Goal: Task Accomplishment & Management: Use online tool/utility

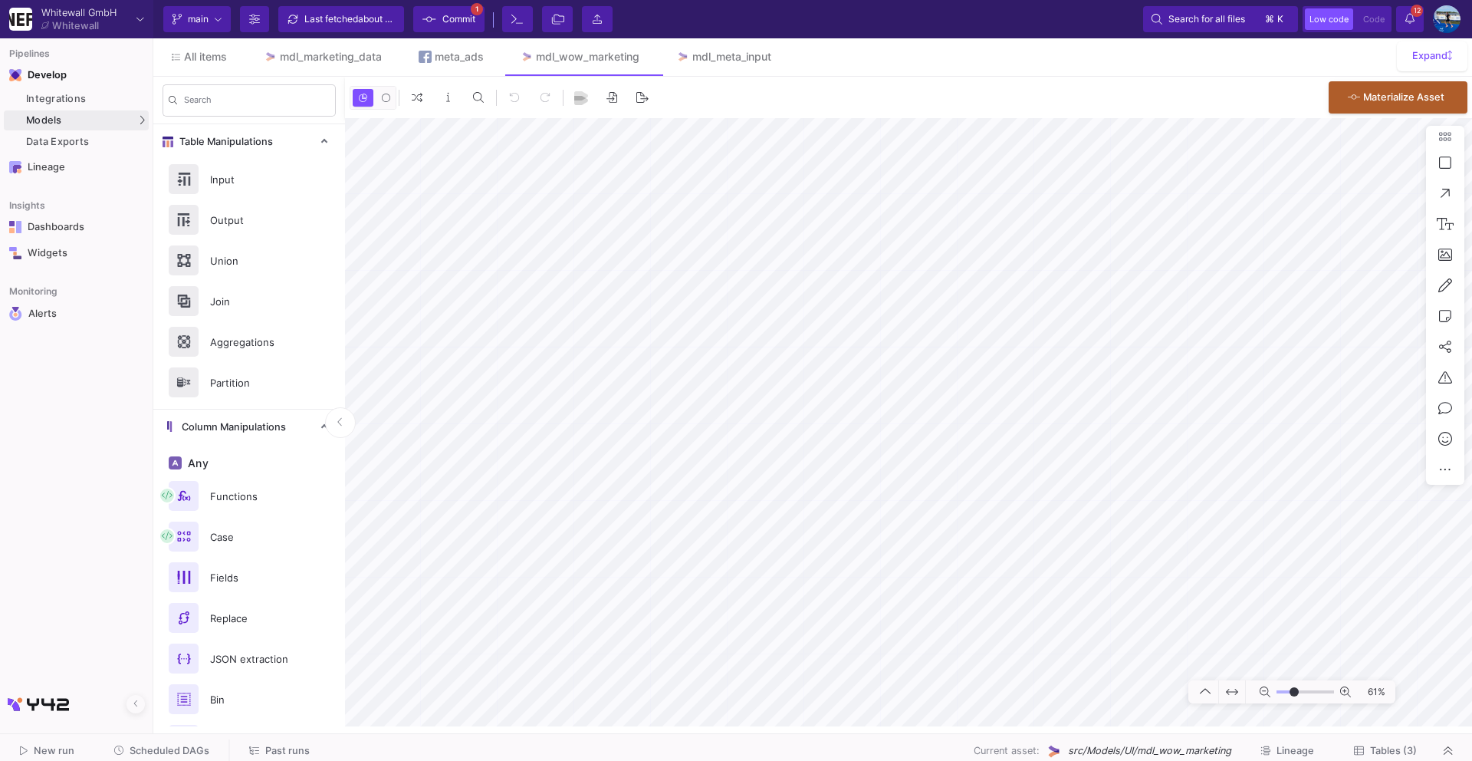
type input "-42"
click at [272, 66] on link "mdl_marketing_data" at bounding box center [322, 56] width 155 height 37
type input "-10"
click at [436, 60] on div "meta_ads" at bounding box center [459, 57] width 49 height 12
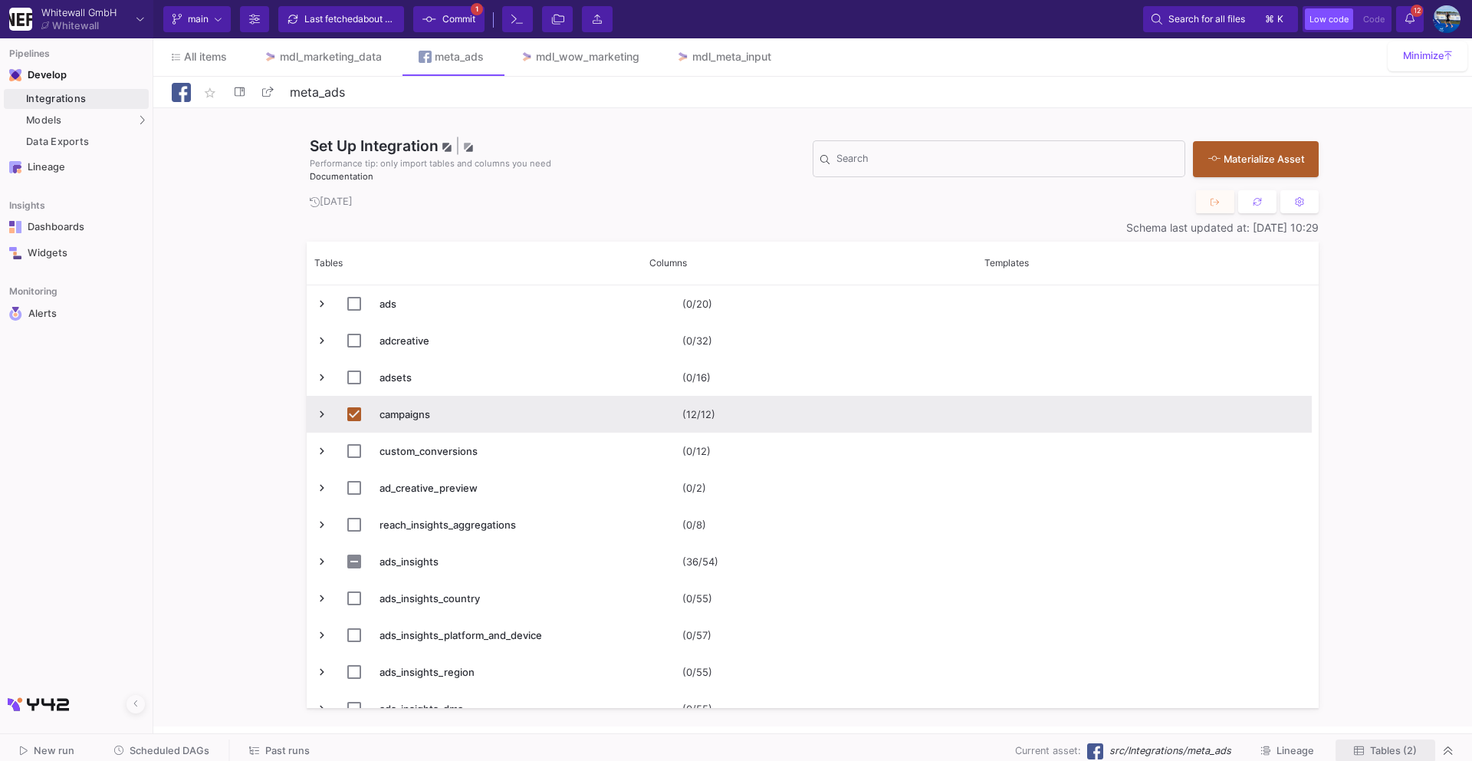
click at [1412, 748] on span "Tables (2)" at bounding box center [1393, 750] width 47 height 12
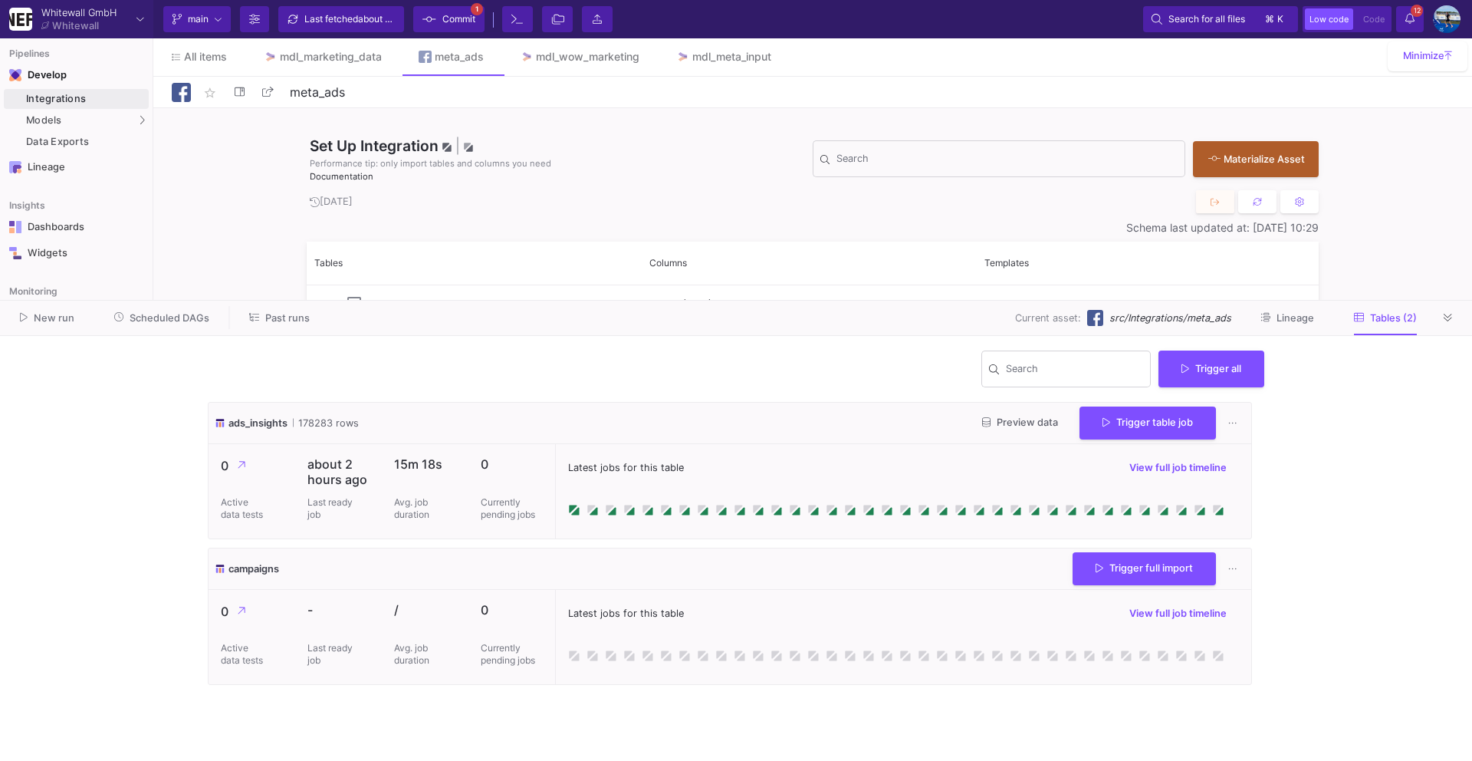
click at [994, 413] on button "Preview data" at bounding box center [1020, 423] width 100 height 24
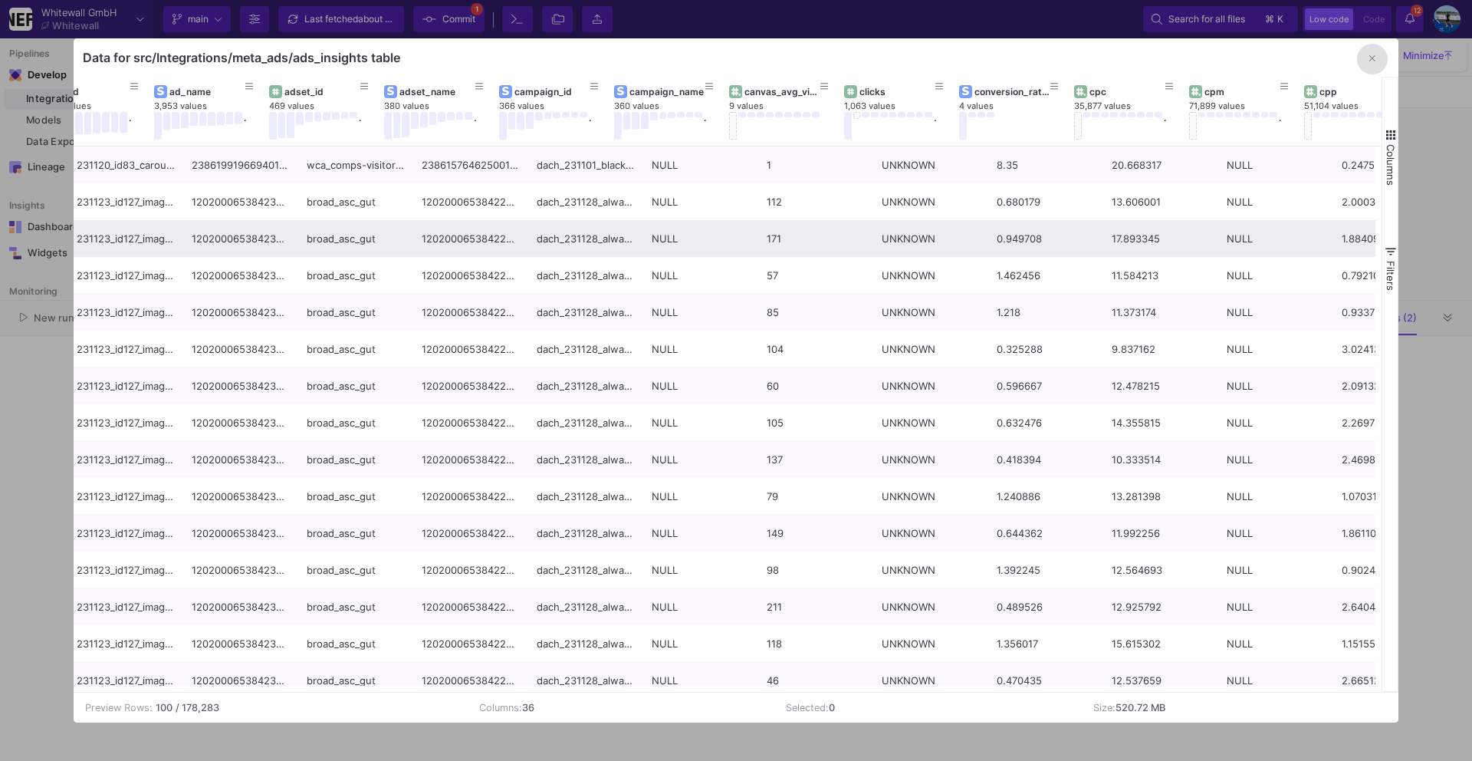
scroll to position [0, 516]
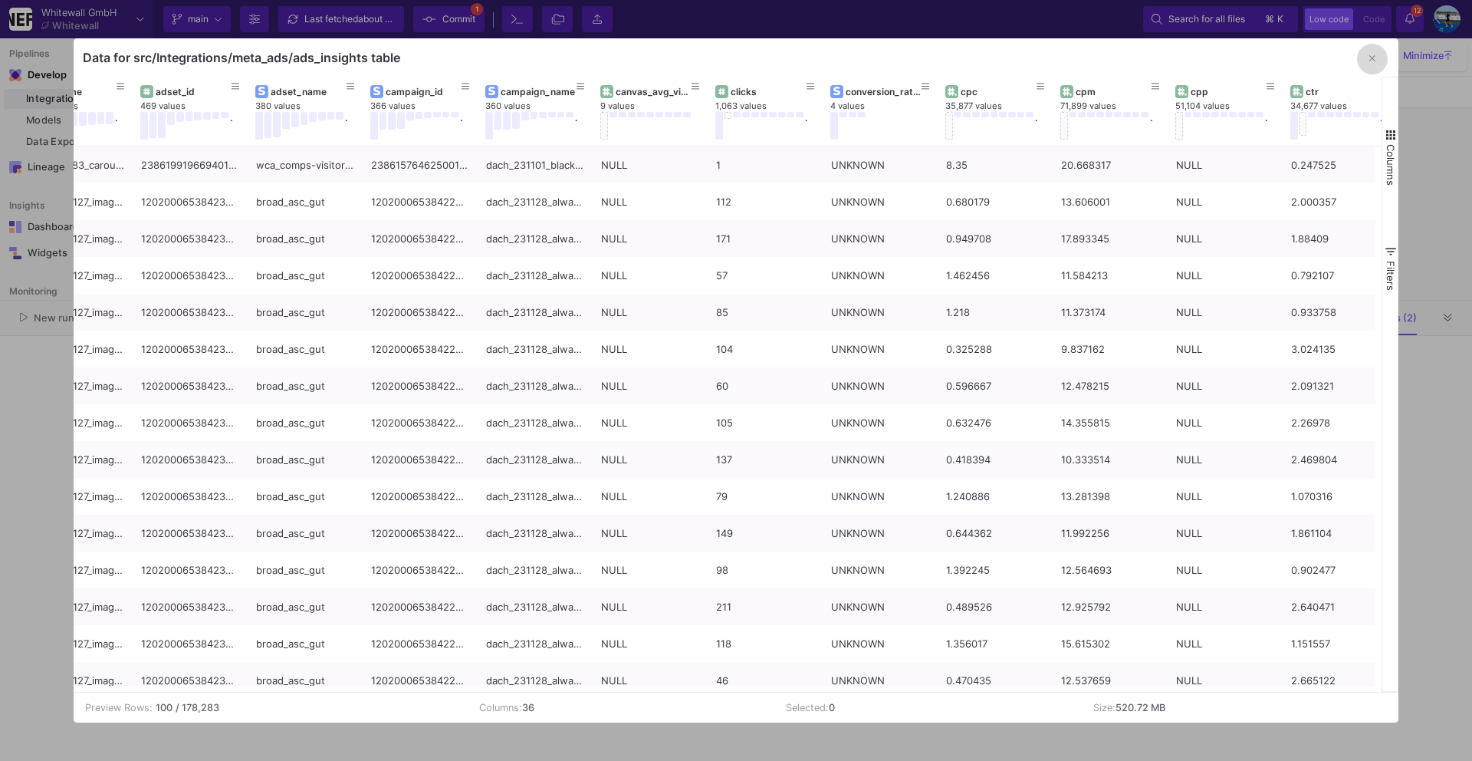
click at [1373, 60] on icon "button" at bounding box center [1372, 59] width 6 height 10
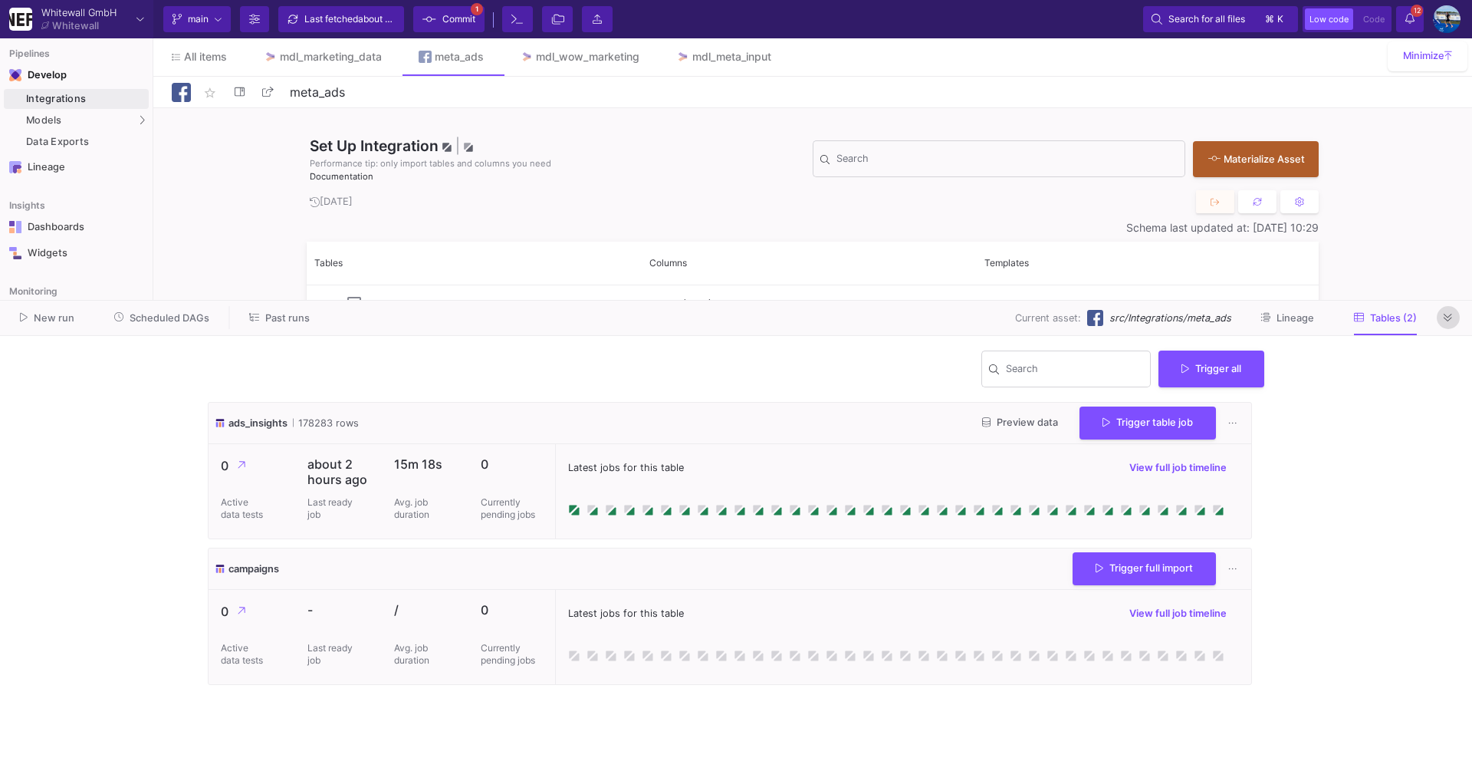
click at [1446, 324] on button at bounding box center [1448, 317] width 23 height 23
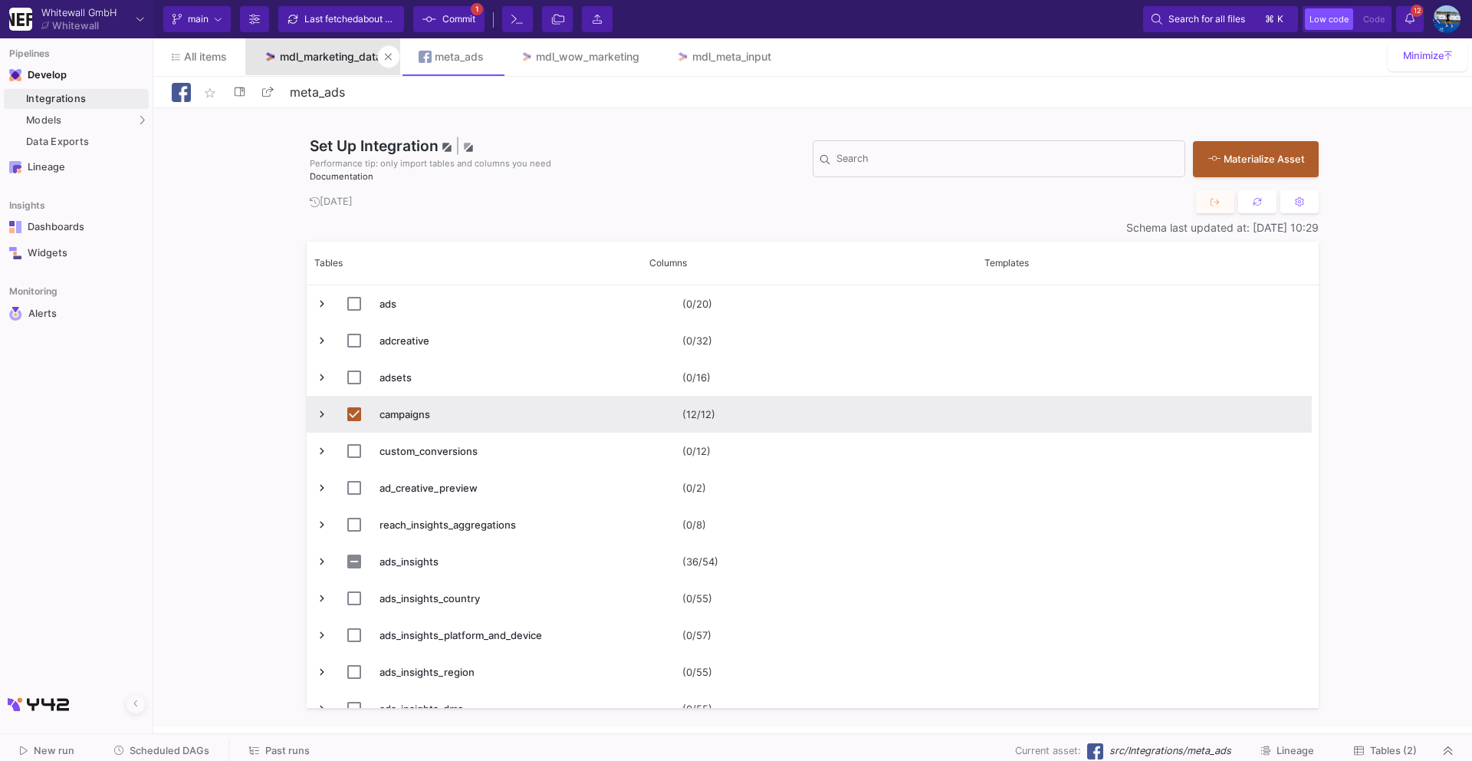
click at [334, 51] on div "mdl_marketing_data" at bounding box center [331, 57] width 102 height 12
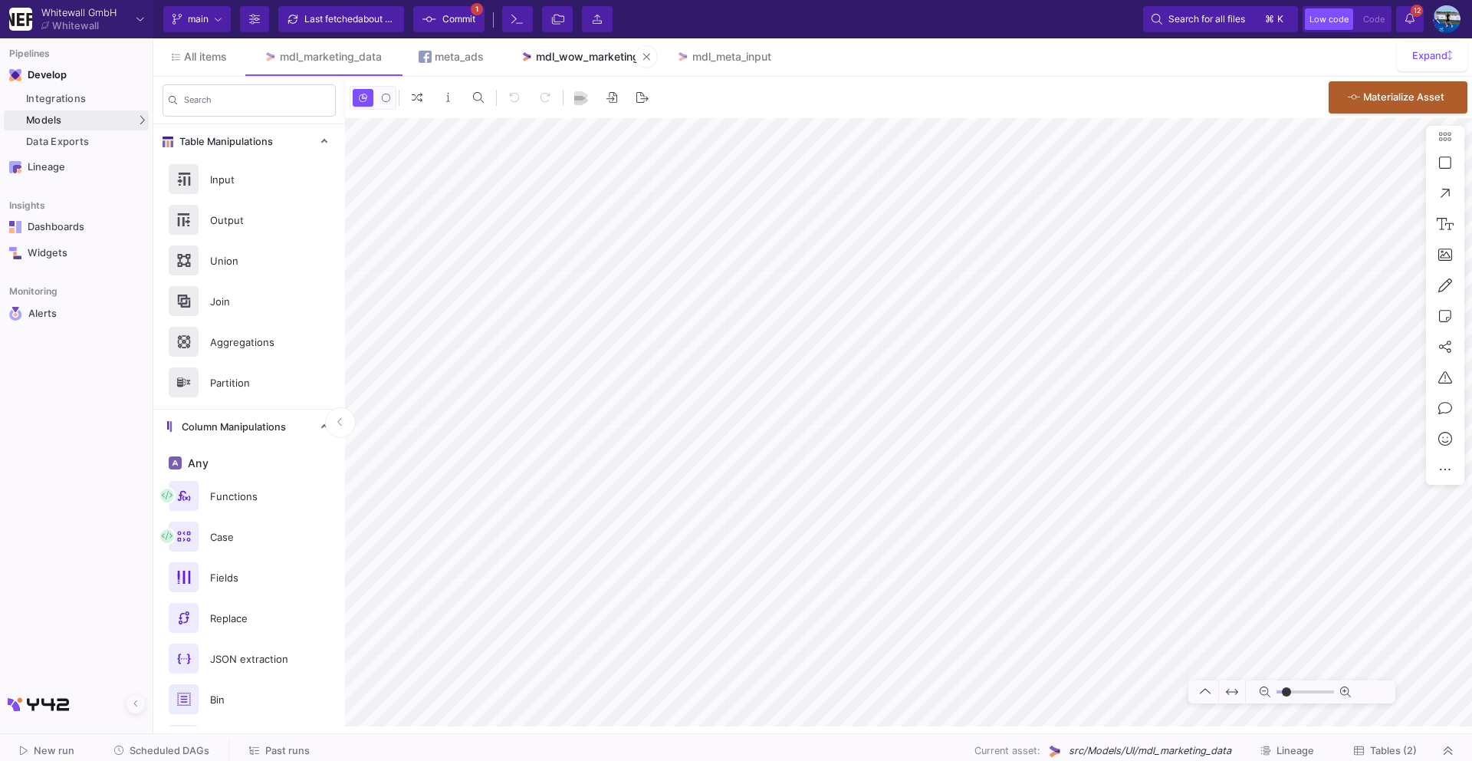
click at [585, 59] on div "mdl_wow_marketing" at bounding box center [588, 57] width 104 height 12
type input "-19"
click at [340, 56] on div "mdl_marketing_data" at bounding box center [331, 57] width 102 height 12
type input "-16"
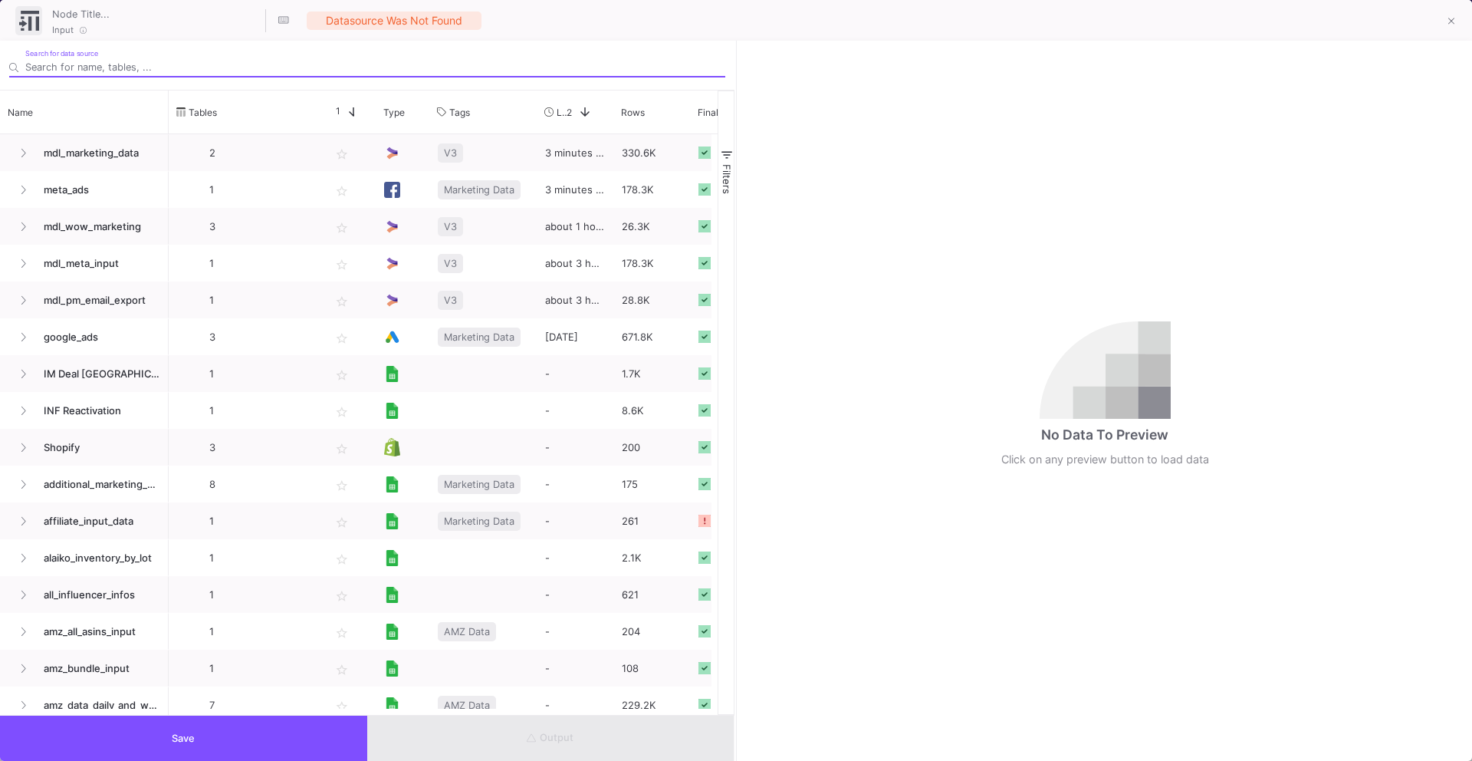
click at [196, 74] on div "Search for data source" at bounding box center [375, 63] width 700 height 28
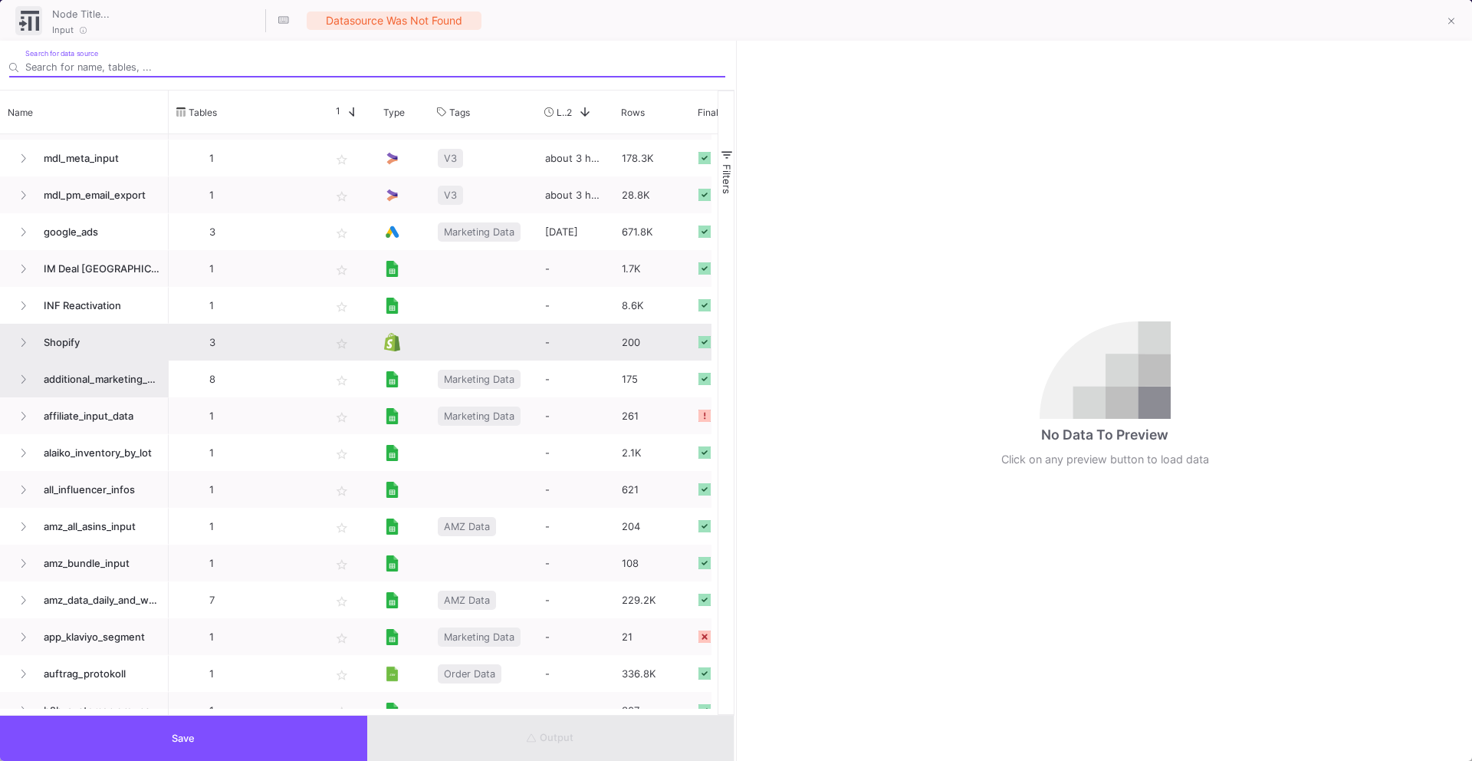
scroll to position [112, 0]
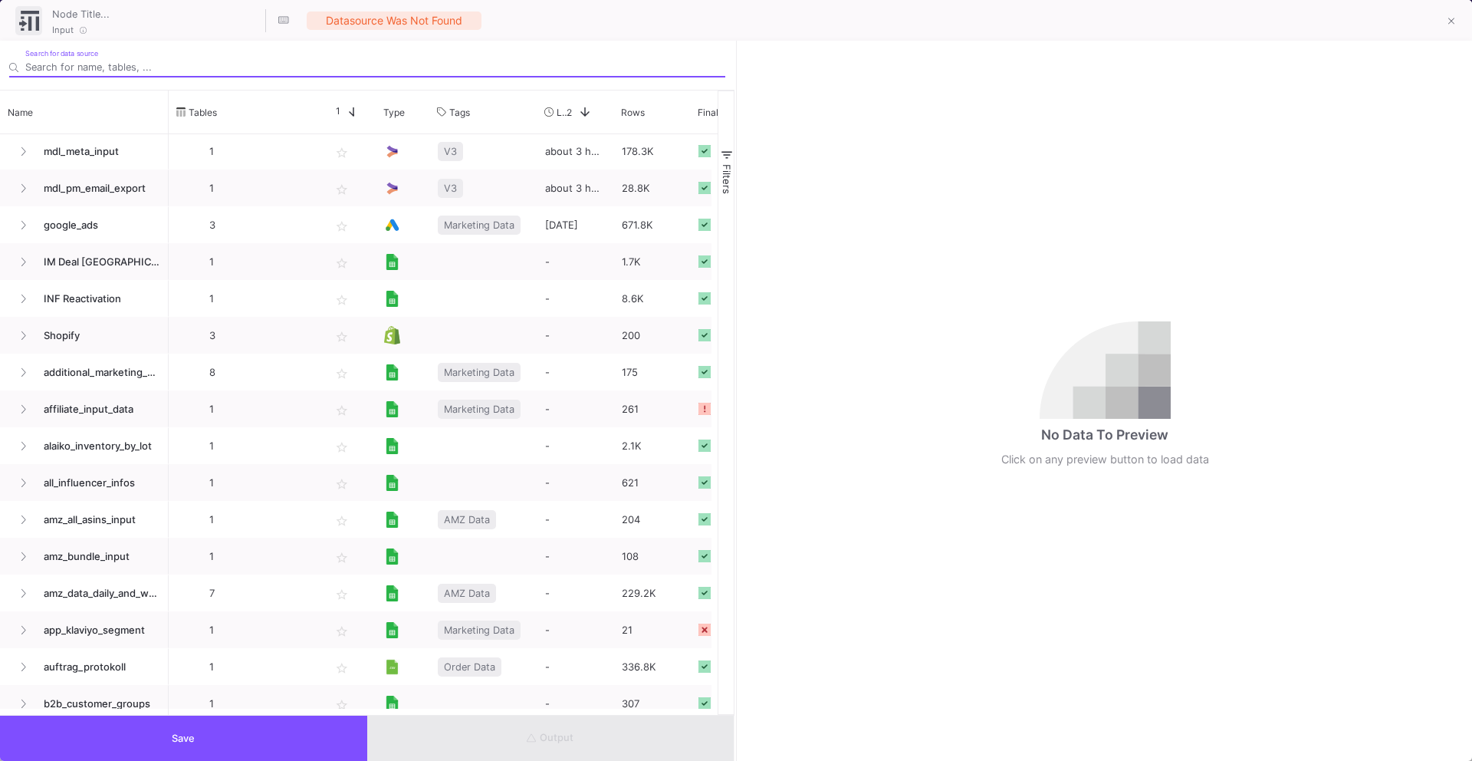
click at [138, 67] on input "Search for data source" at bounding box center [375, 67] width 700 height 12
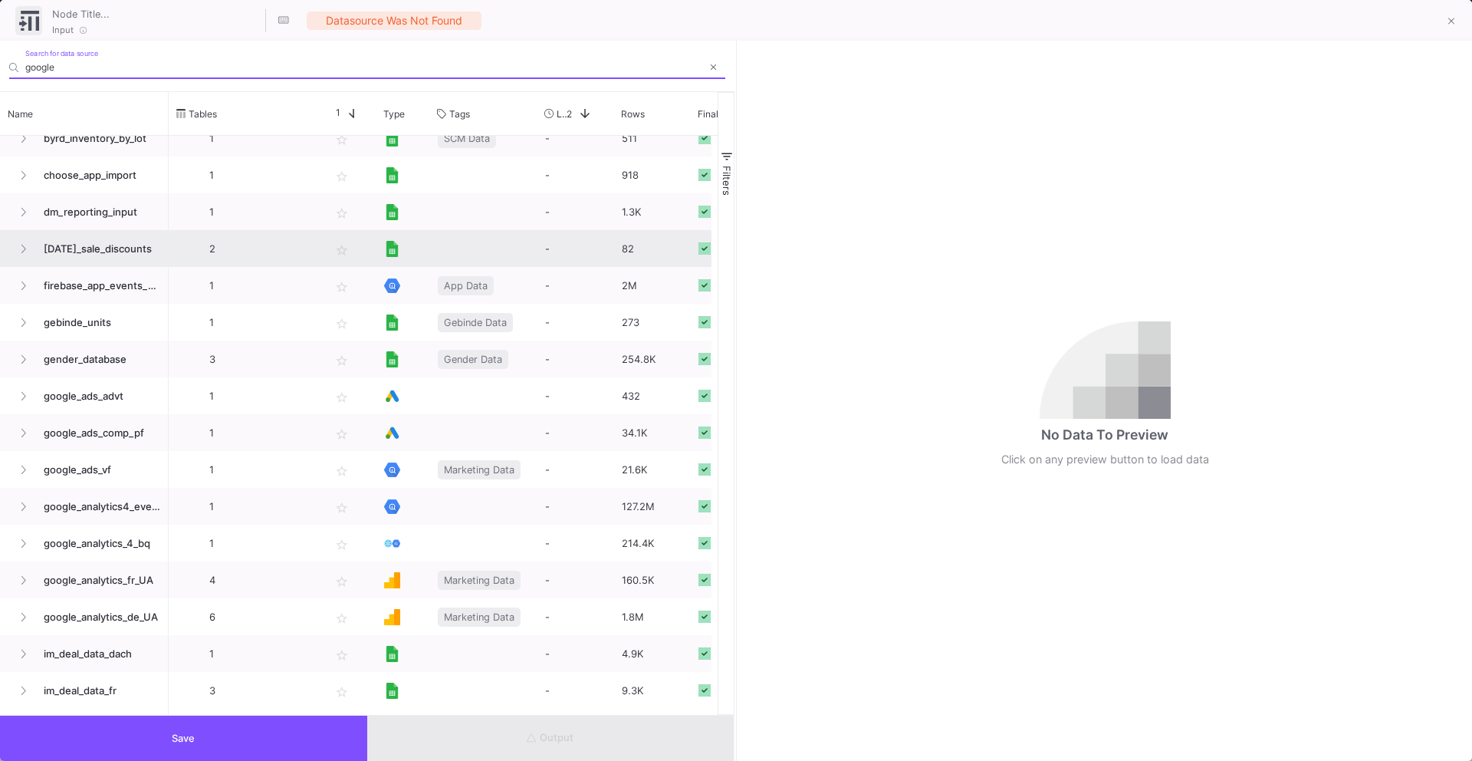
scroll to position [475, 0]
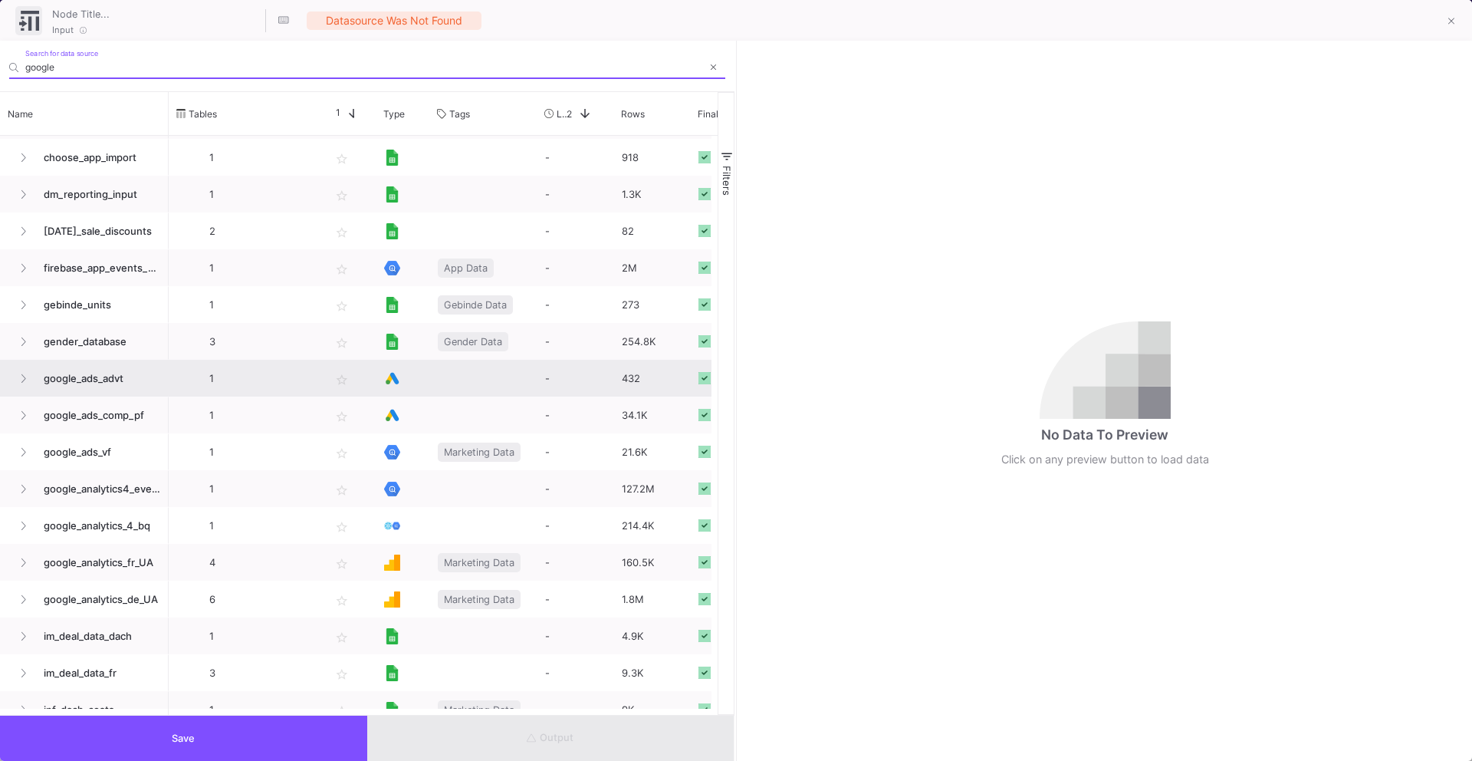
type input "google"
click at [89, 383] on span "google_ads_advt" at bounding box center [98, 378] width 126 height 36
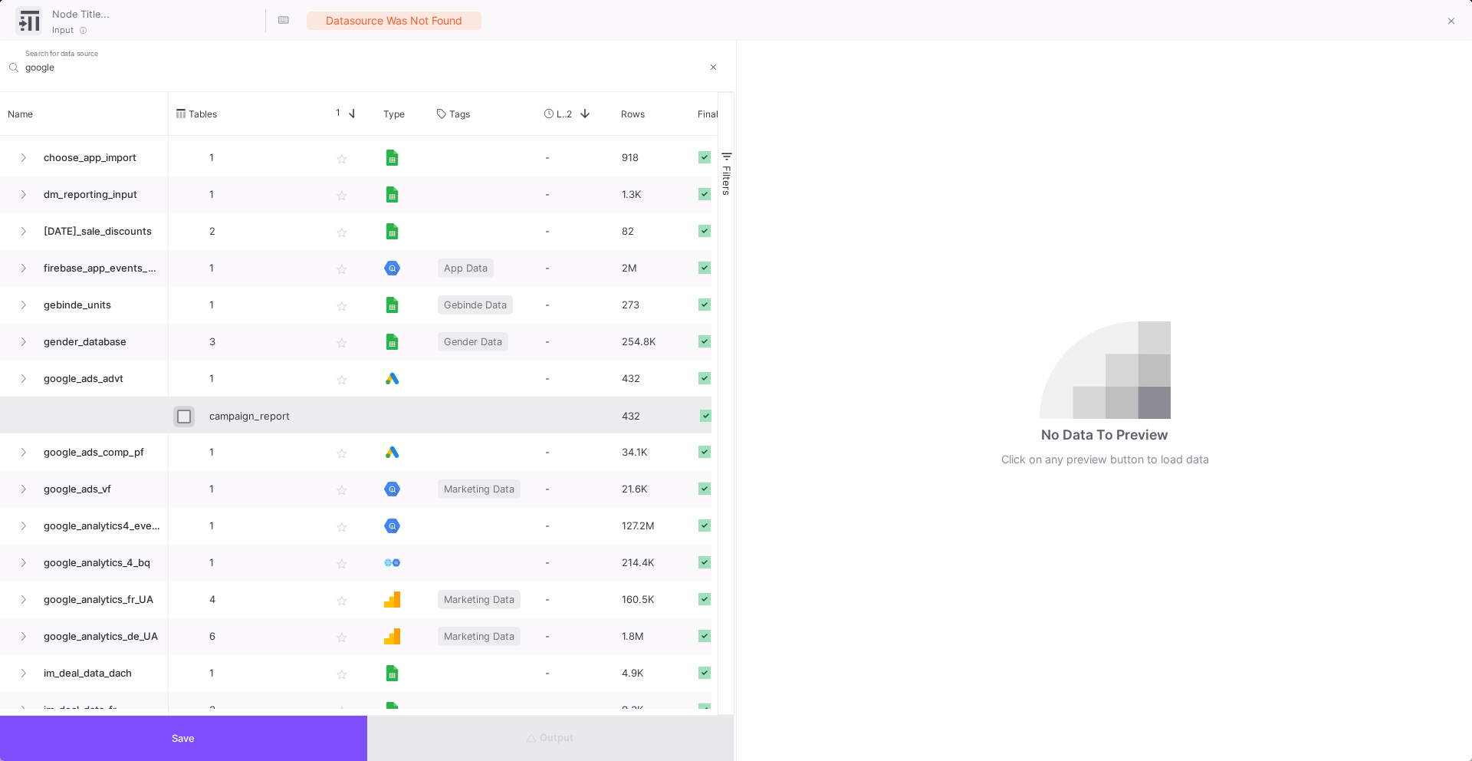
click at [183, 416] on input "Press Space to toggle row selection (unchecked)" at bounding box center [184, 416] width 14 height 14
checkbox input "true"
type input "campaign_report"
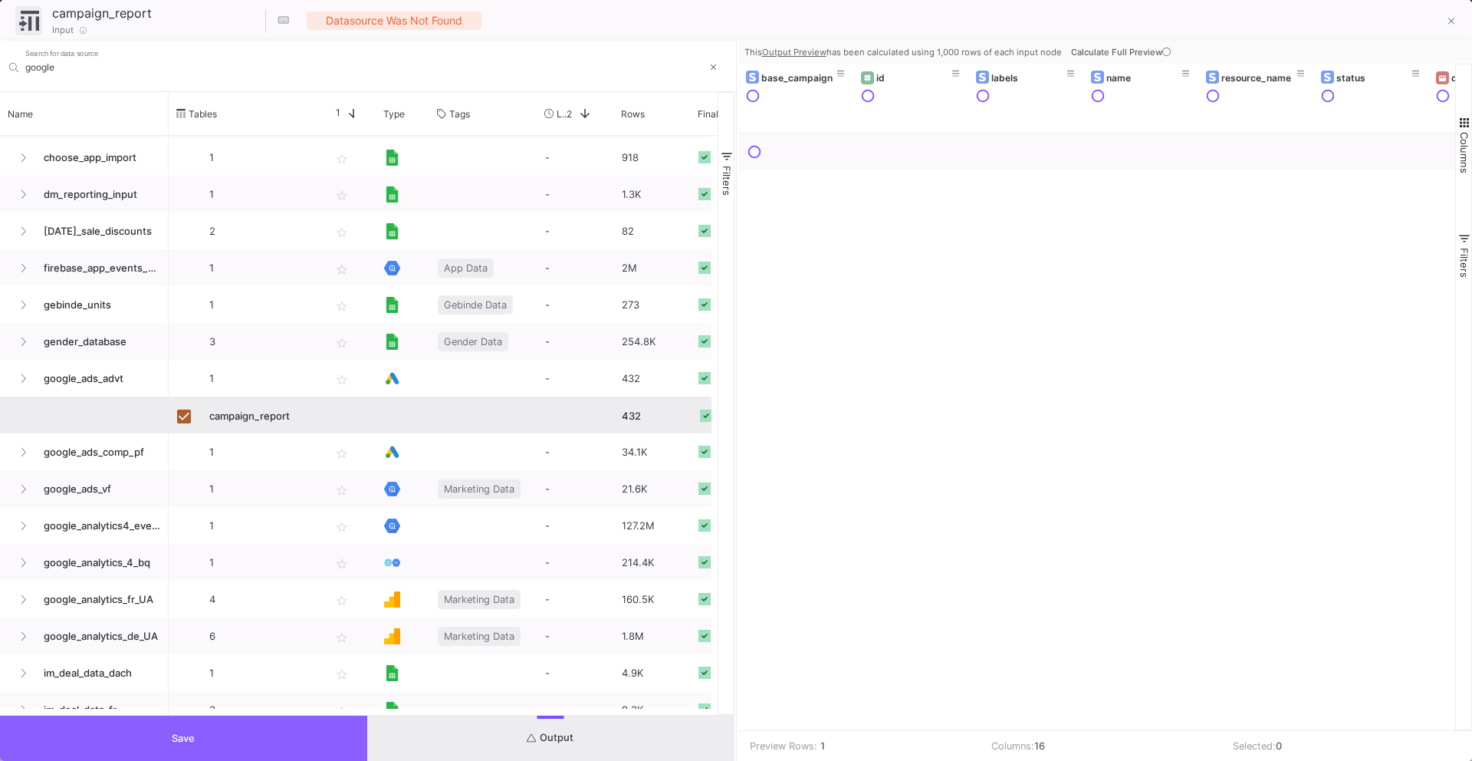
click at [180, 741] on span "Save" at bounding box center [183, 738] width 23 height 12
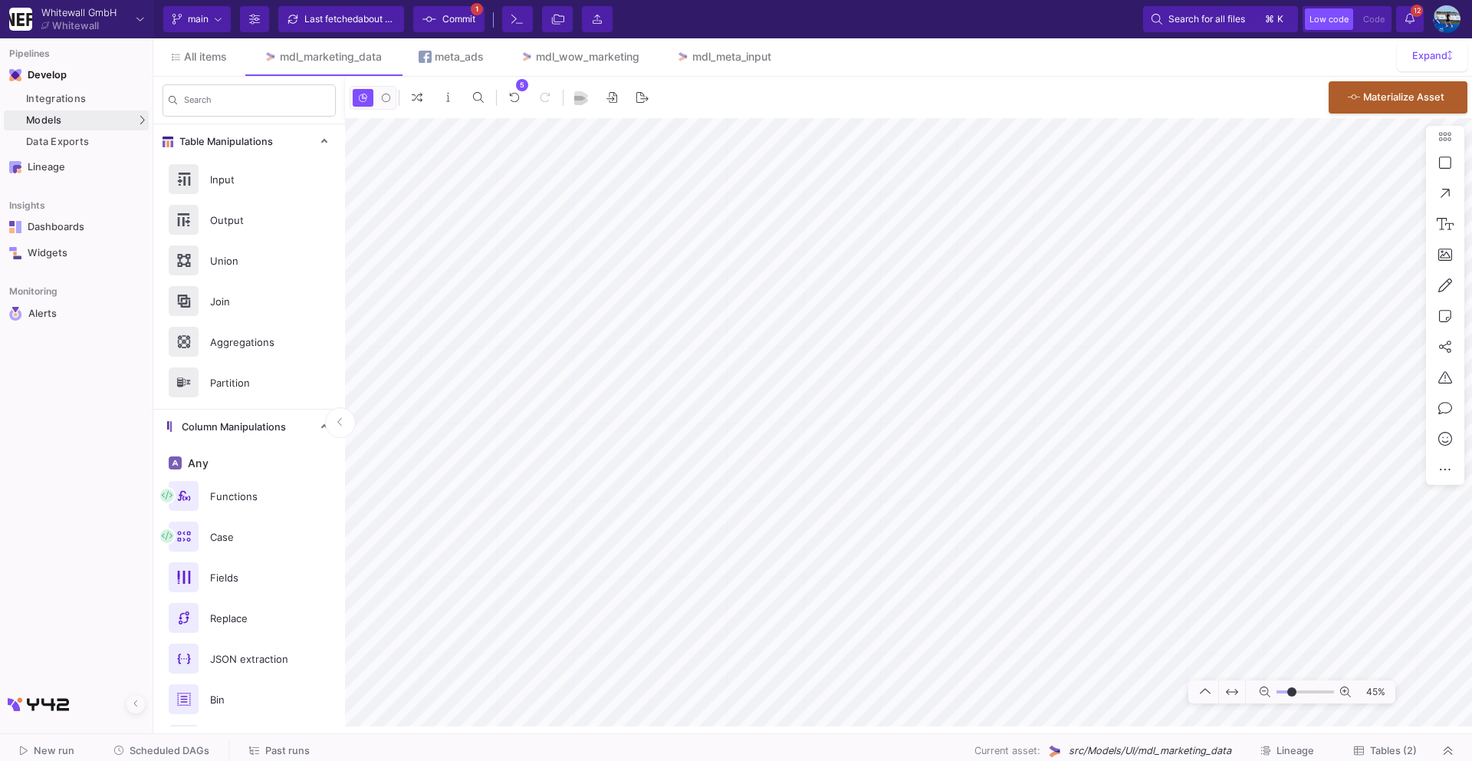
type input "-5"
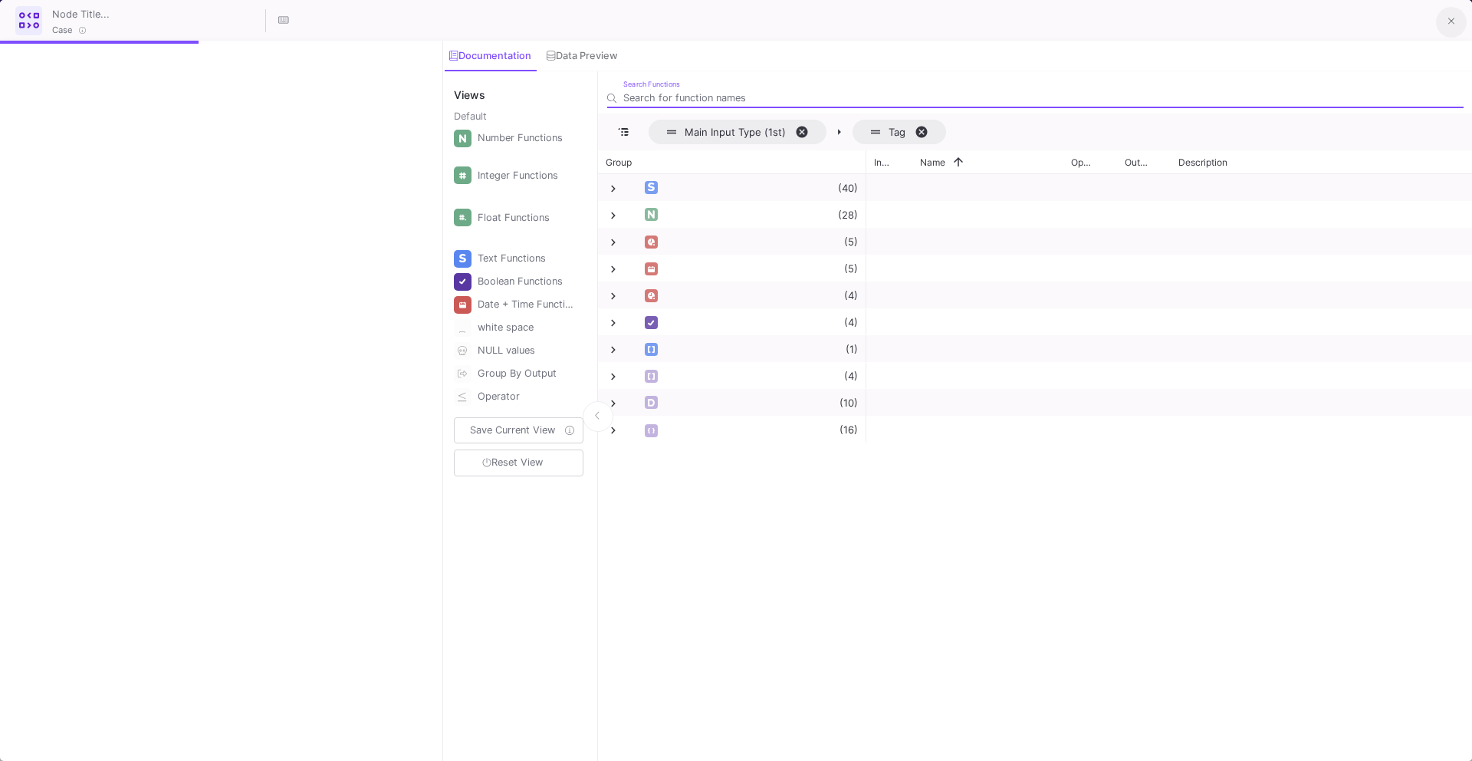
click at [1449, 13] on span at bounding box center [1451, 21] width 7 height 16
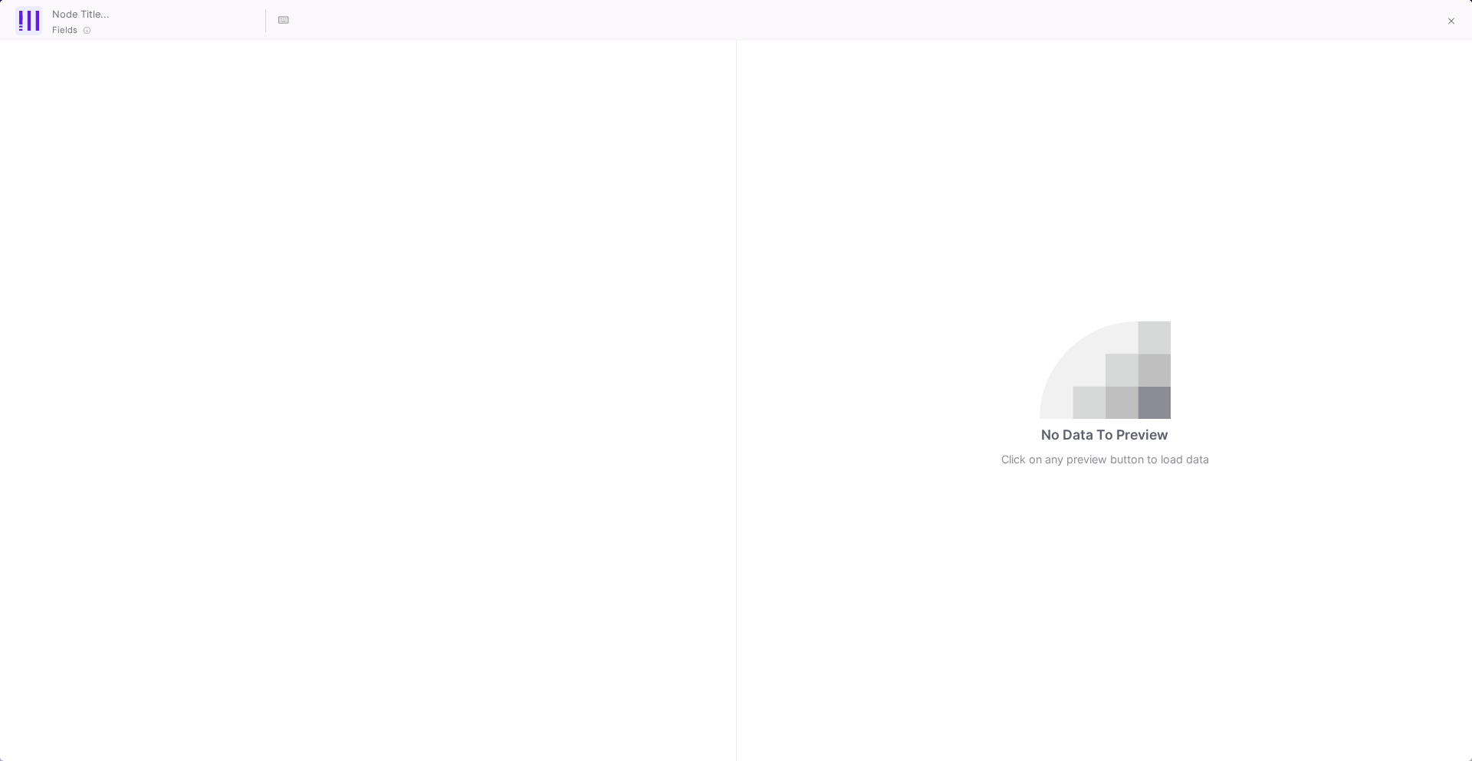
checkbox input "true"
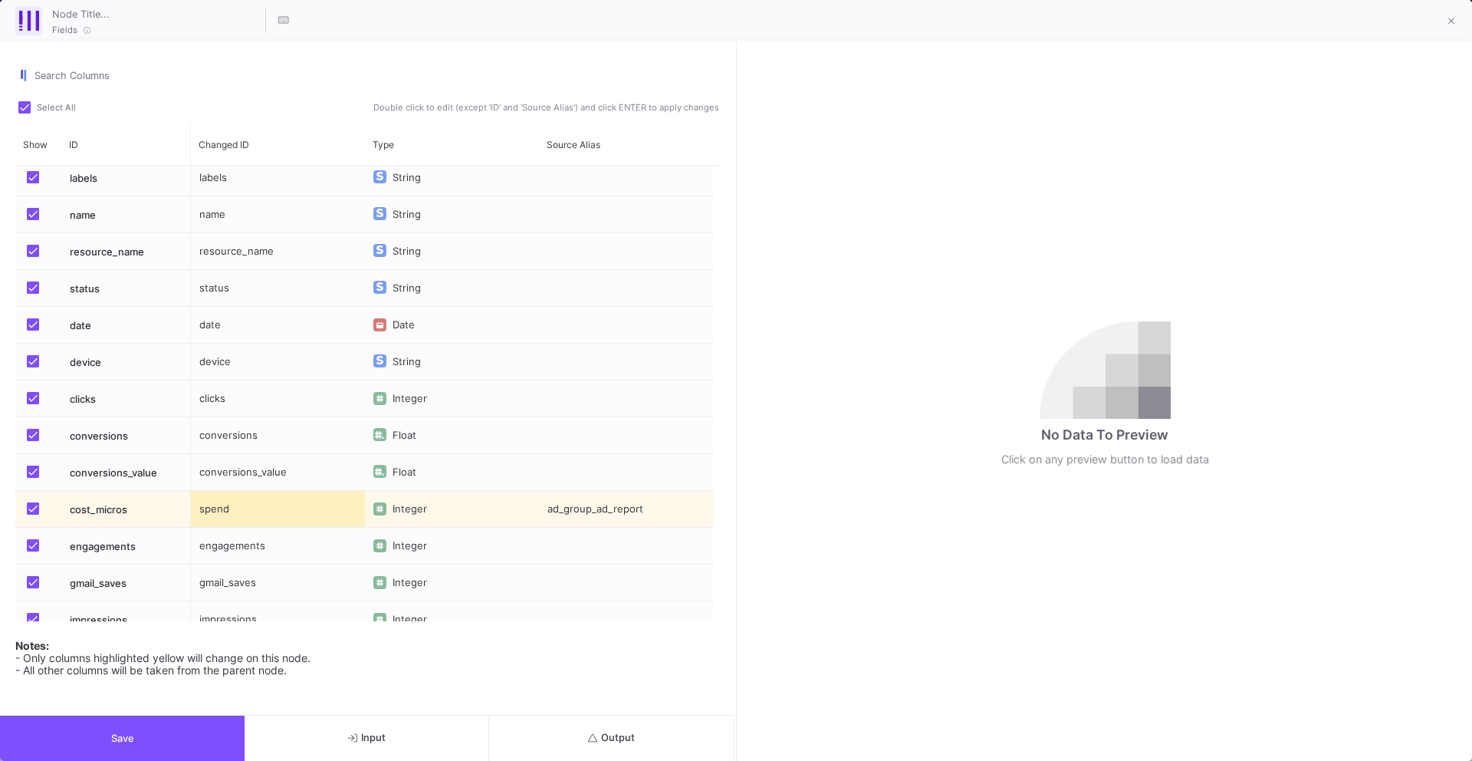
scroll to position [0, 0]
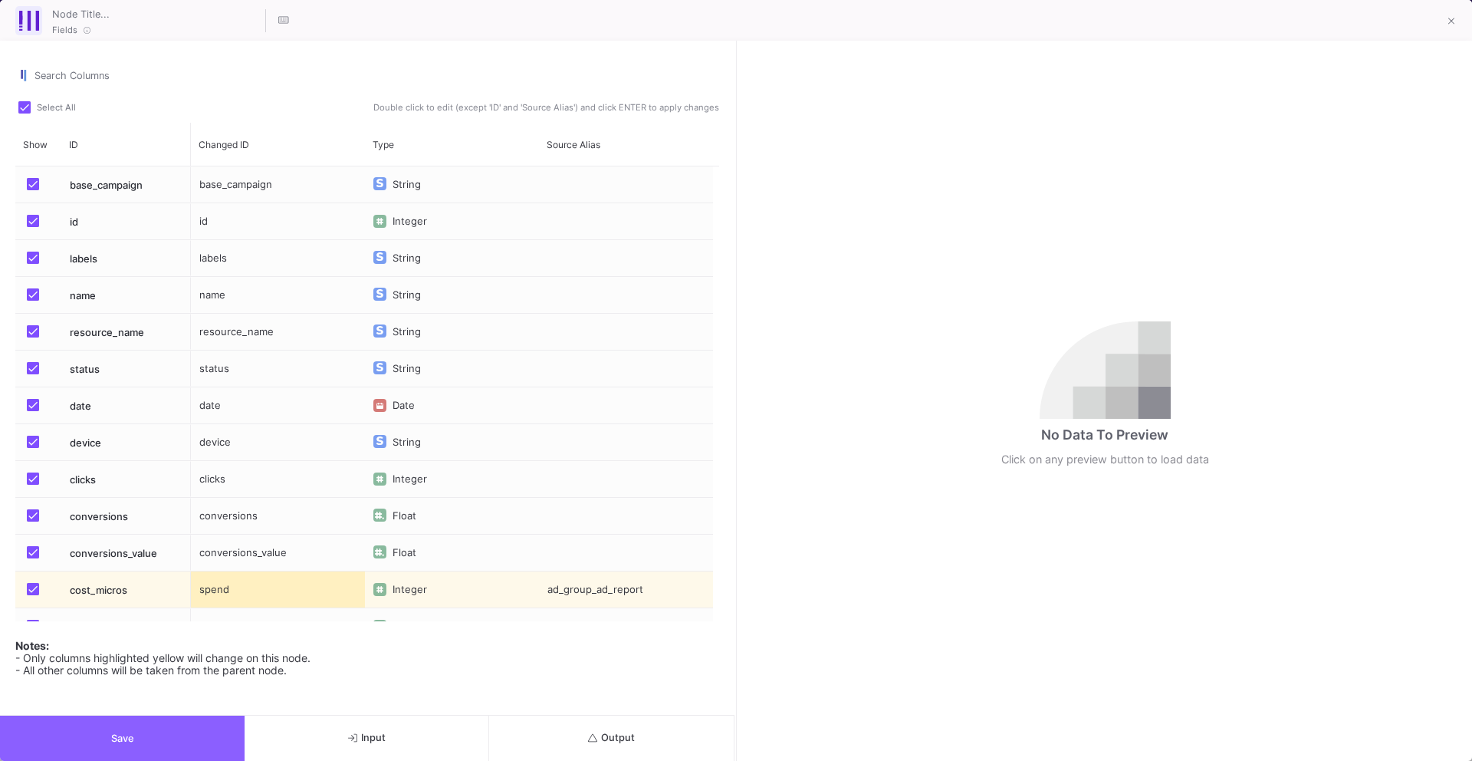
click at [137, 741] on button "Save" at bounding box center [122, 737] width 245 height 45
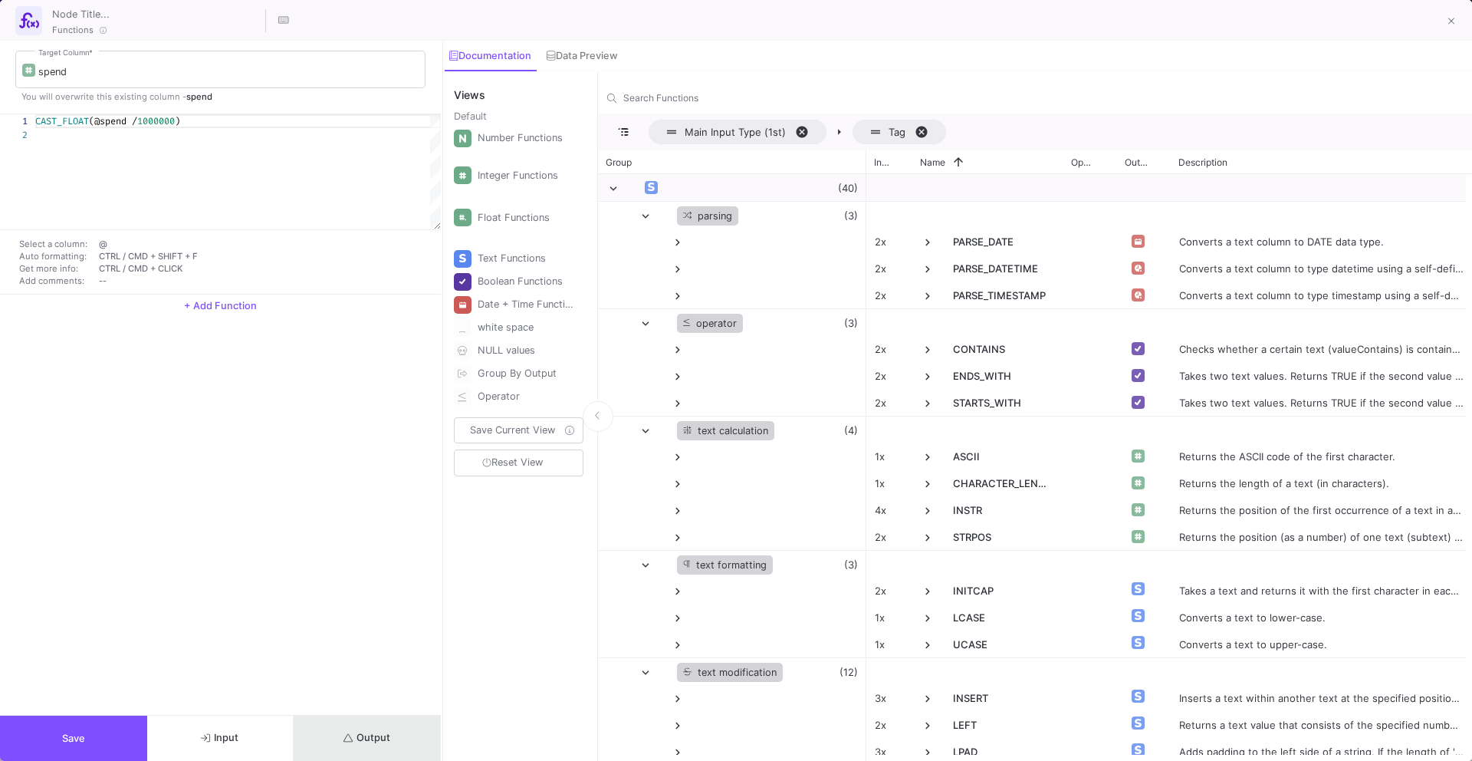
click at [338, 732] on button "Output" at bounding box center [367, 737] width 147 height 45
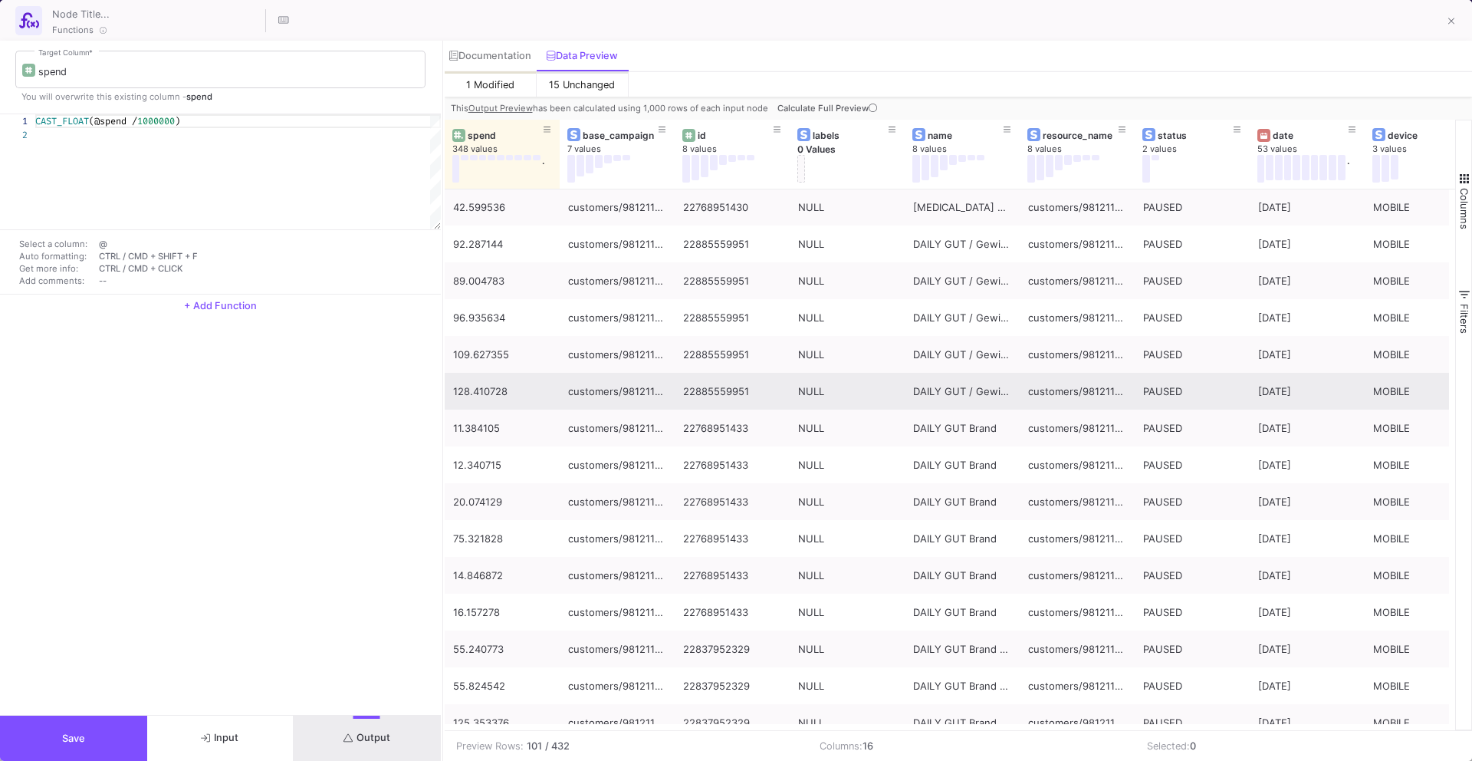
click at [50, 747] on button "Save" at bounding box center [73, 737] width 147 height 45
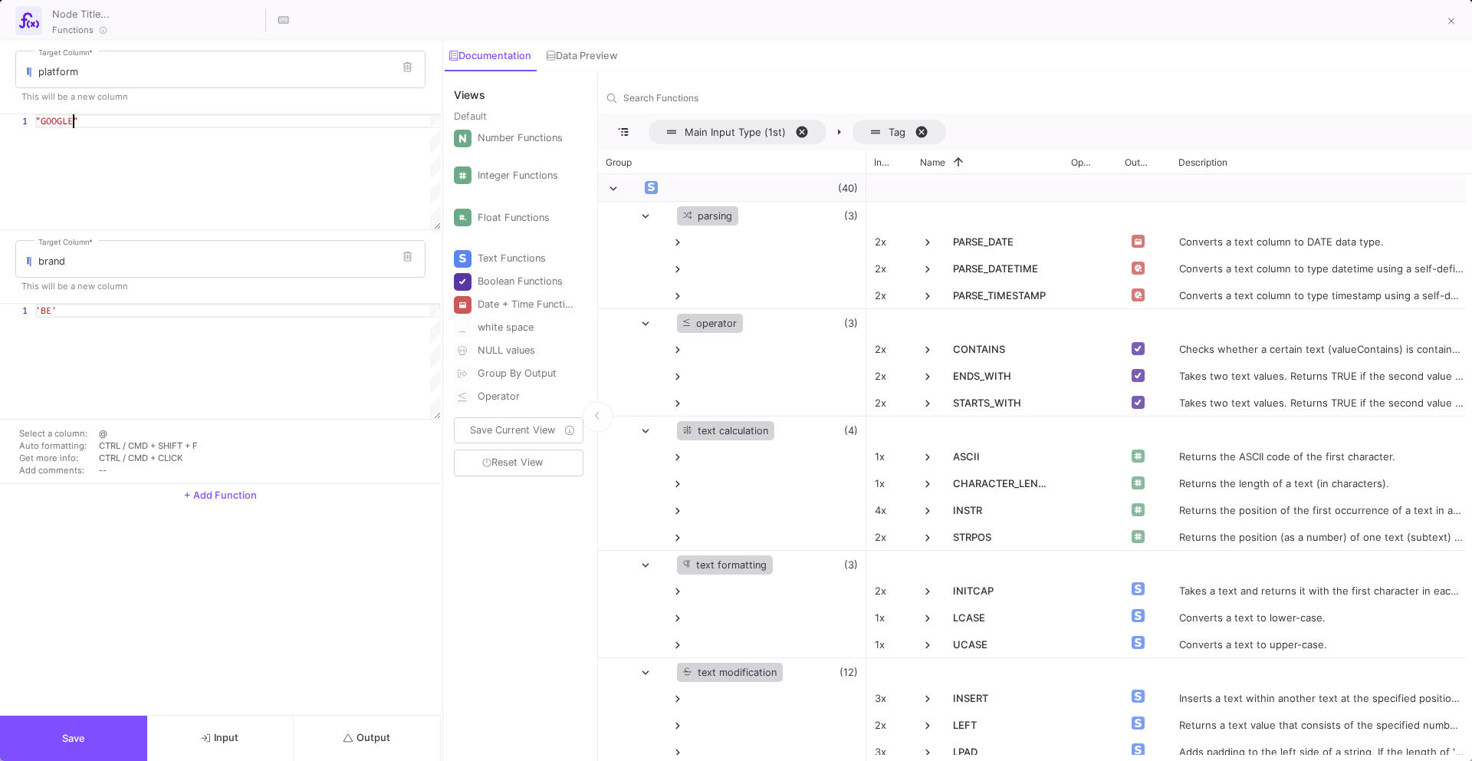
click at [73, 124] on div "1 "GOOGLE" "GOOGLE"" at bounding box center [220, 171] width 441 height 115
click at [67, 741] on span "Save" at bounding box center [73, 738] width 23 height 12
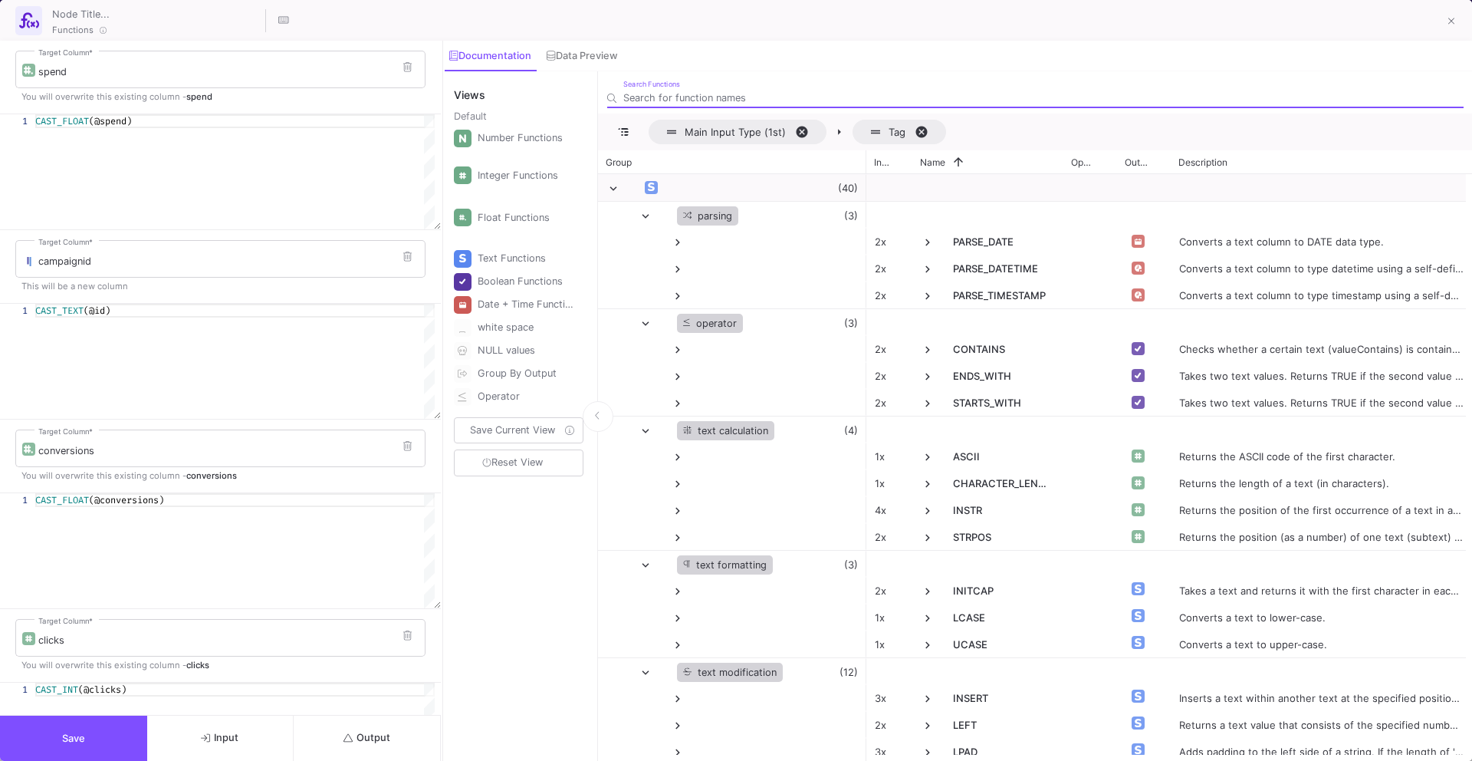
click at [81, 744] on button "Save" at bounding box center [73, 737] width 147 height 45
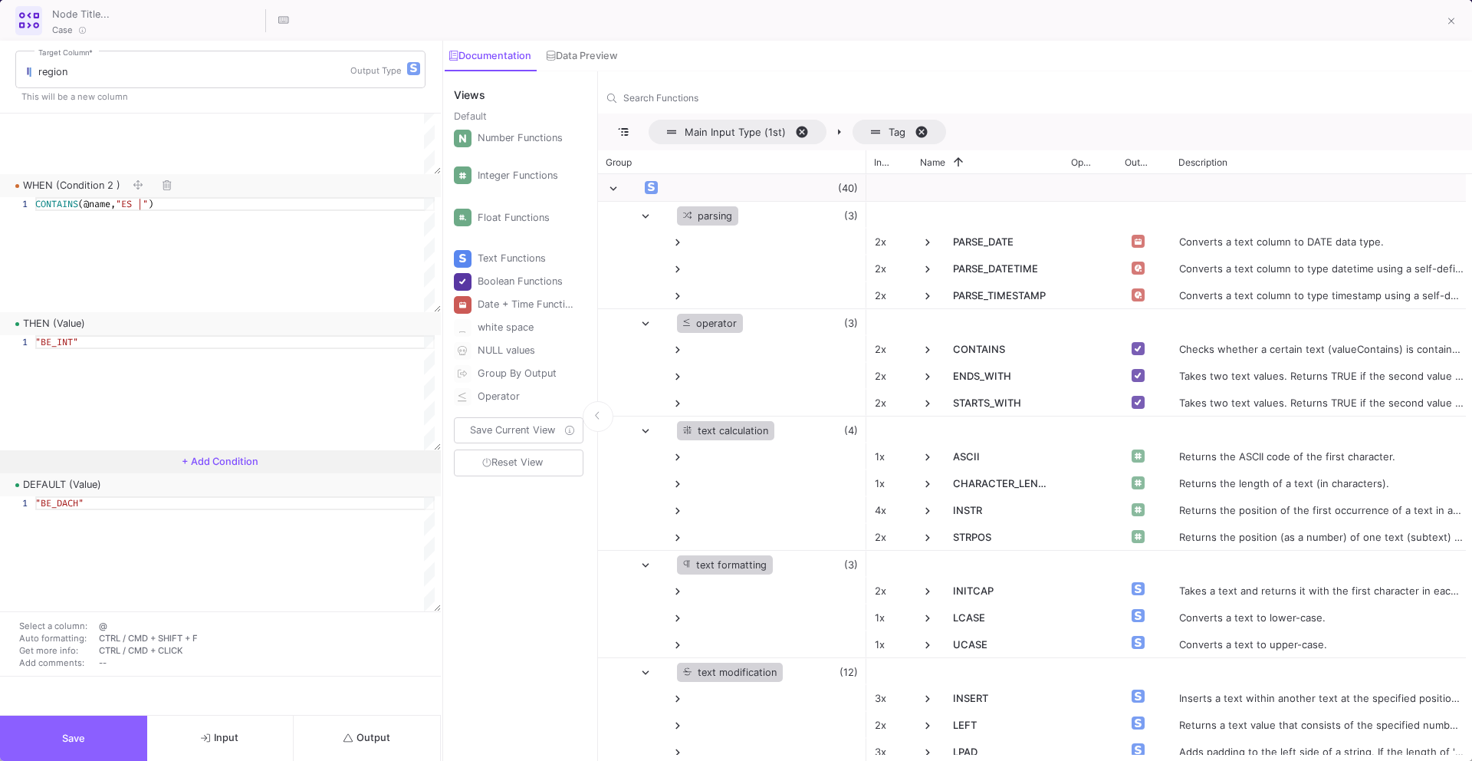
click at [50, 734] on button "Save" at bounding box center [73, 737] width 147 height 45
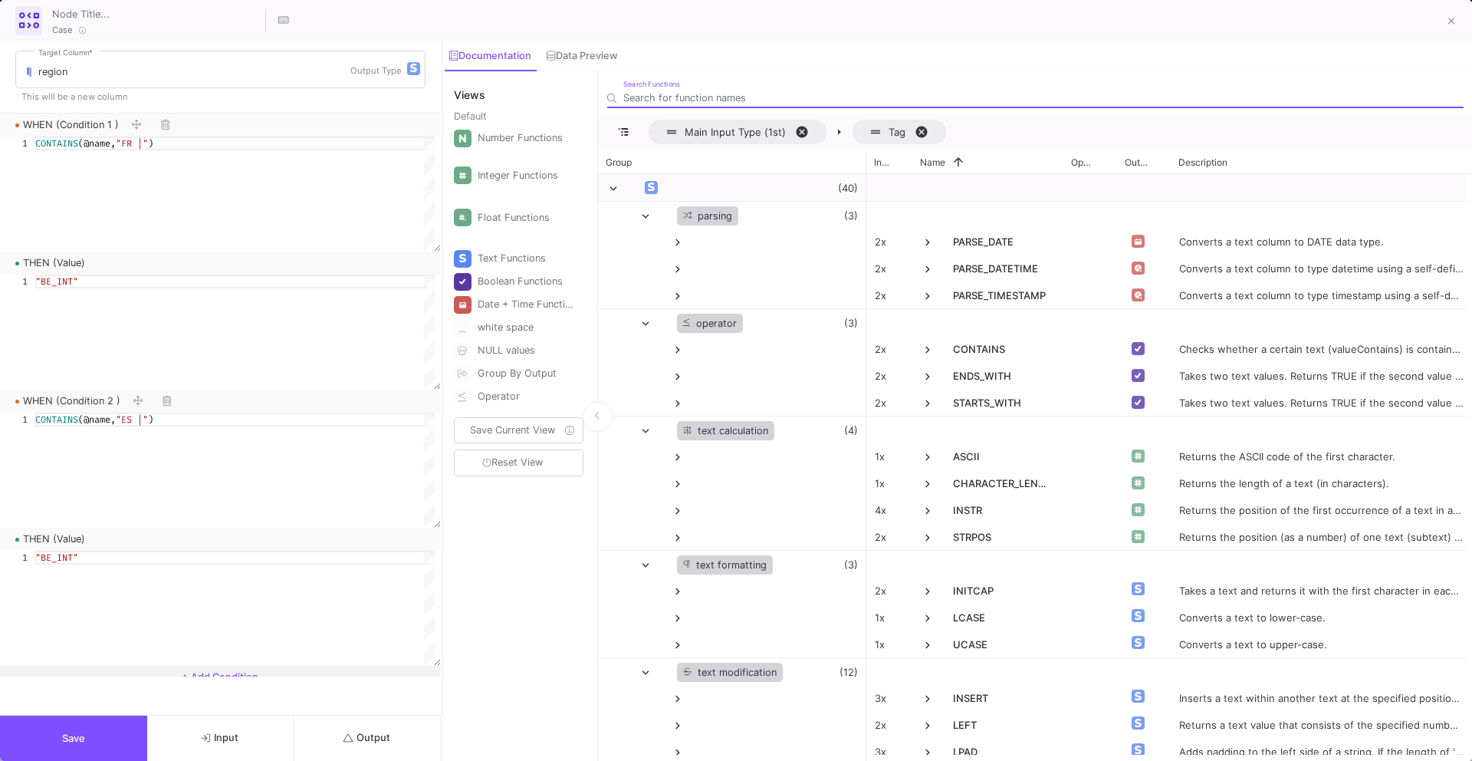
click at [357, 744] on button "Output" at bounding box center [367, 737] width 147 height 45
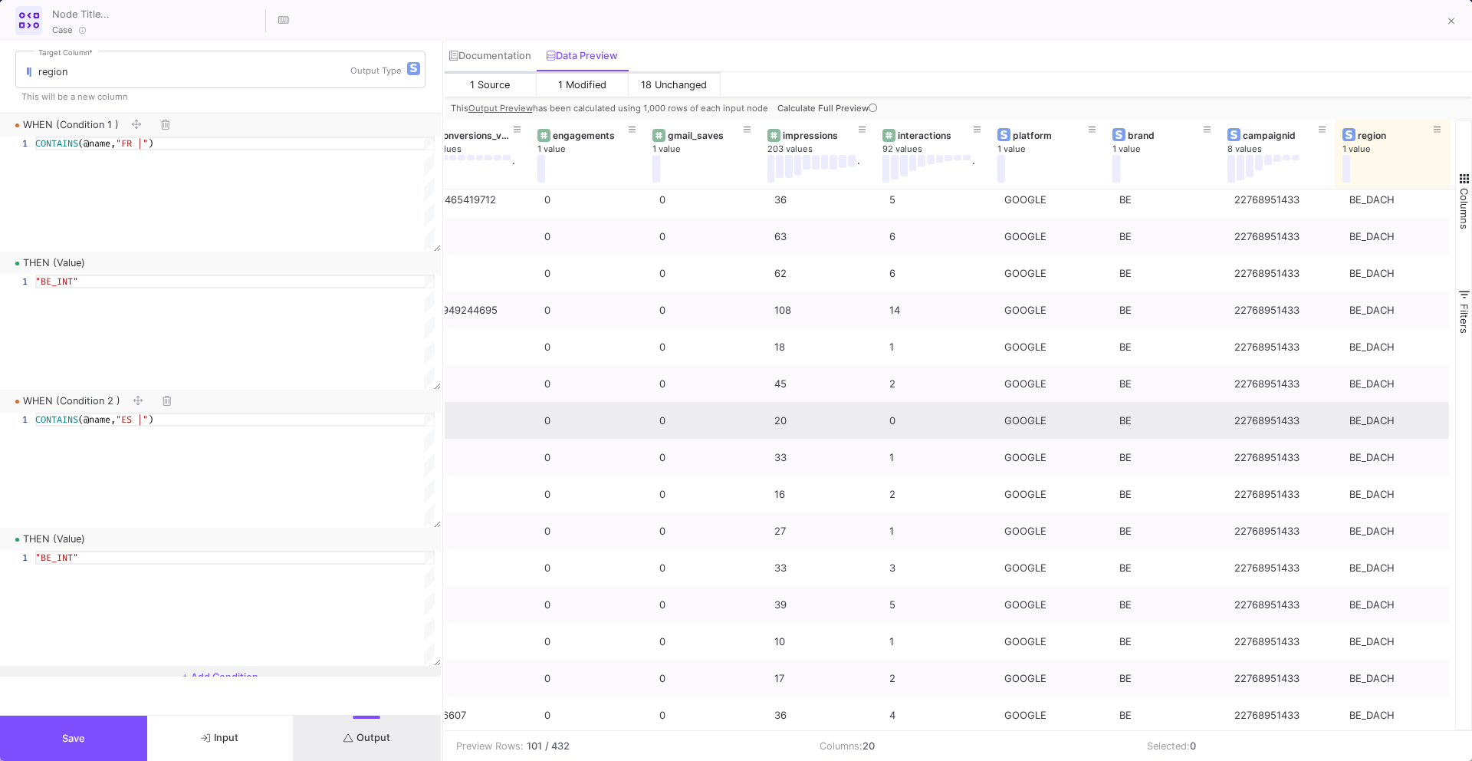
scroll to position [1829, 0]
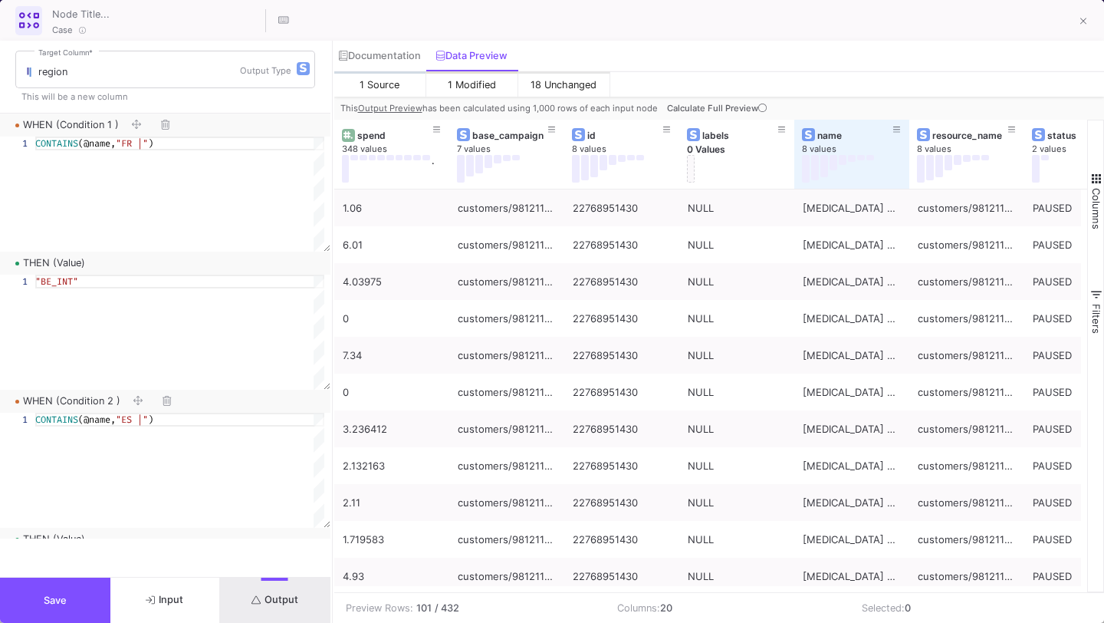
type input "-35"
